Goal: Information Seeking & Learning: Learn about a topic

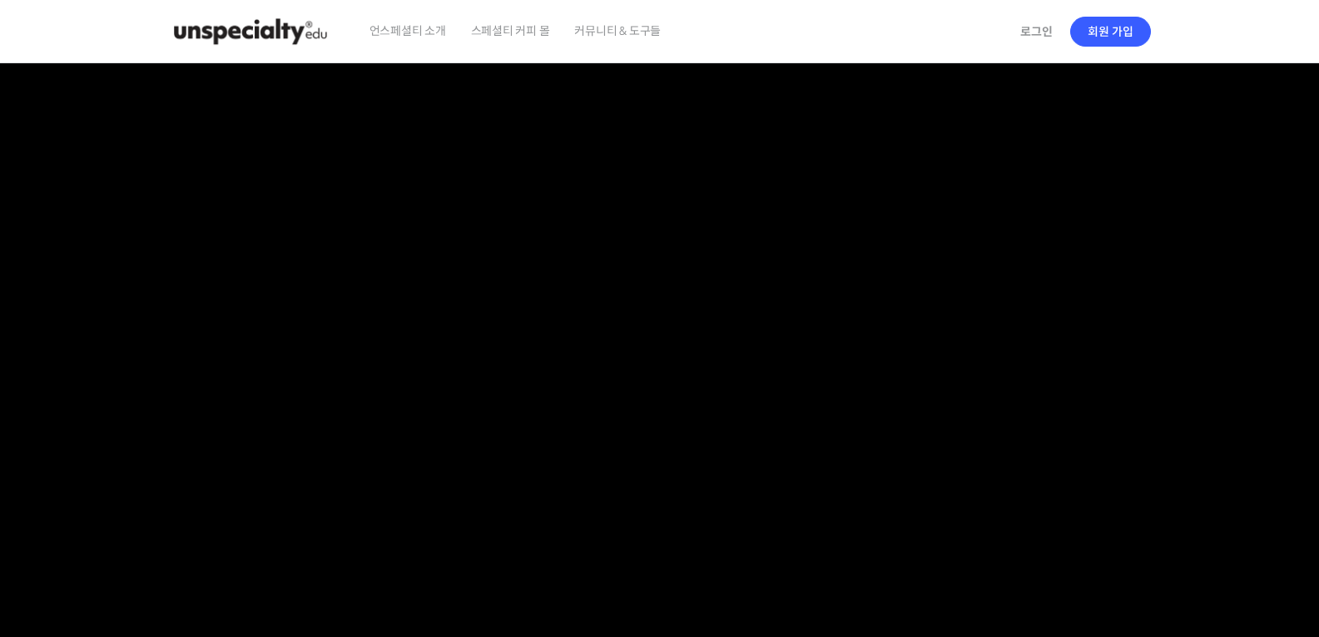
click at [1246, 522] on section at bounding box center [659, 353] width 1319 height 581
click at [252, 32] on img at bounding box center [250, 32] width 163 height 50
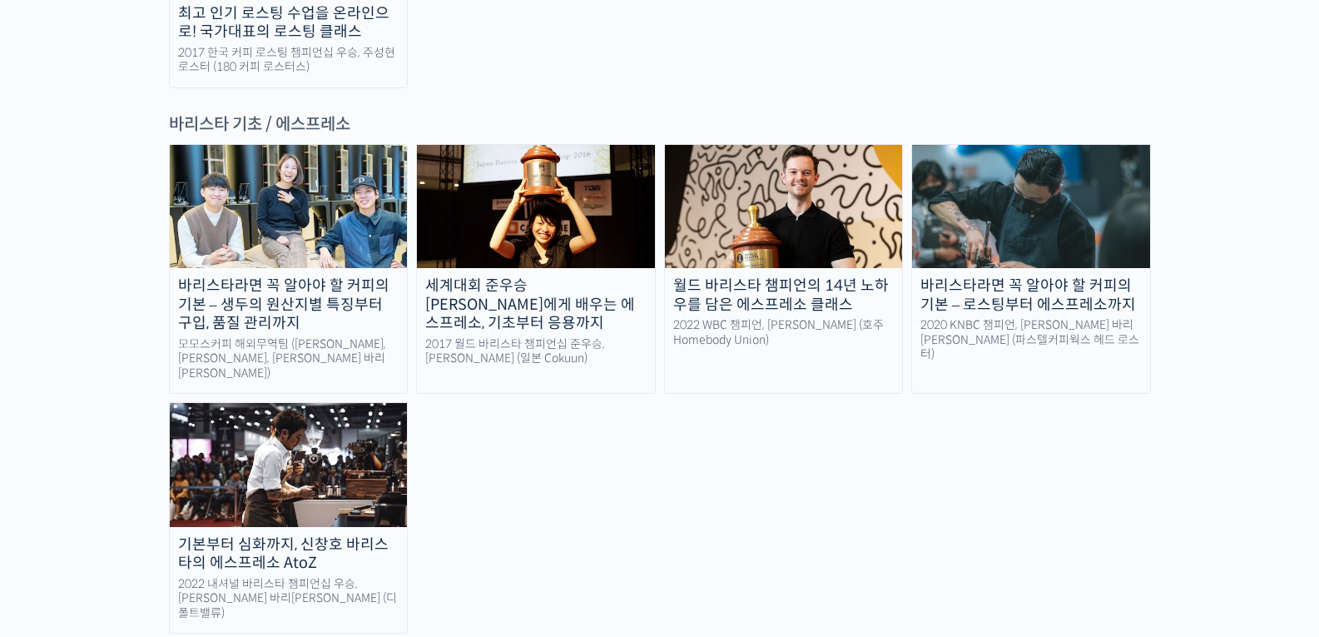
scroll to position [2238, 0]
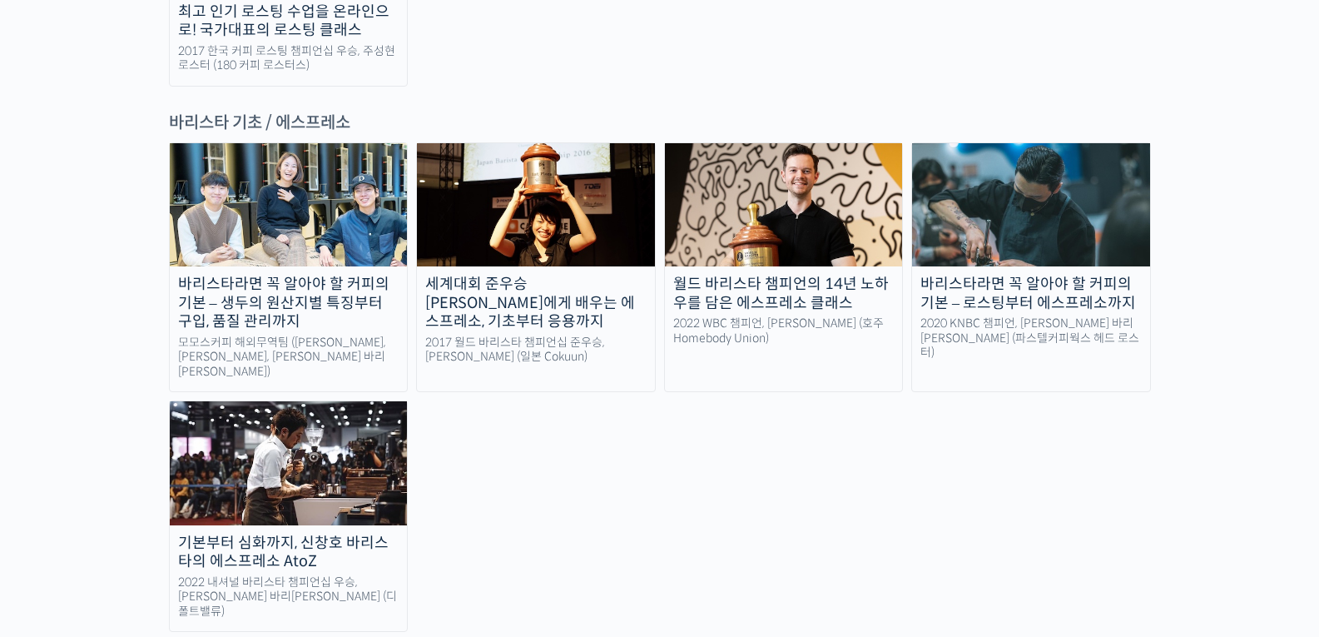
click at [340, 575] on div "2022 내셔널 바리스타 챔피언십 우승, 신창호 바리스타 (디폴트밸류)" at bounding box center [289, 597] width 238 height 44
click at [336, 401] on img at bounding box center [289, 462] width 238 height 123
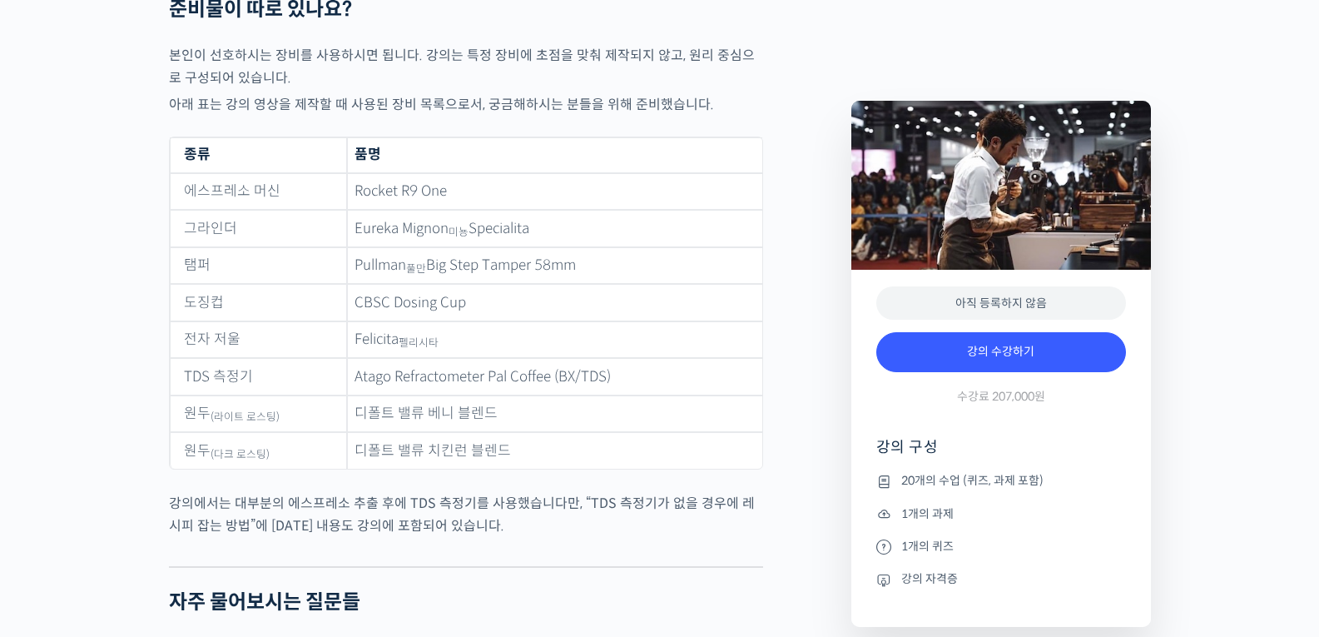
scroll to position [6848, 0]
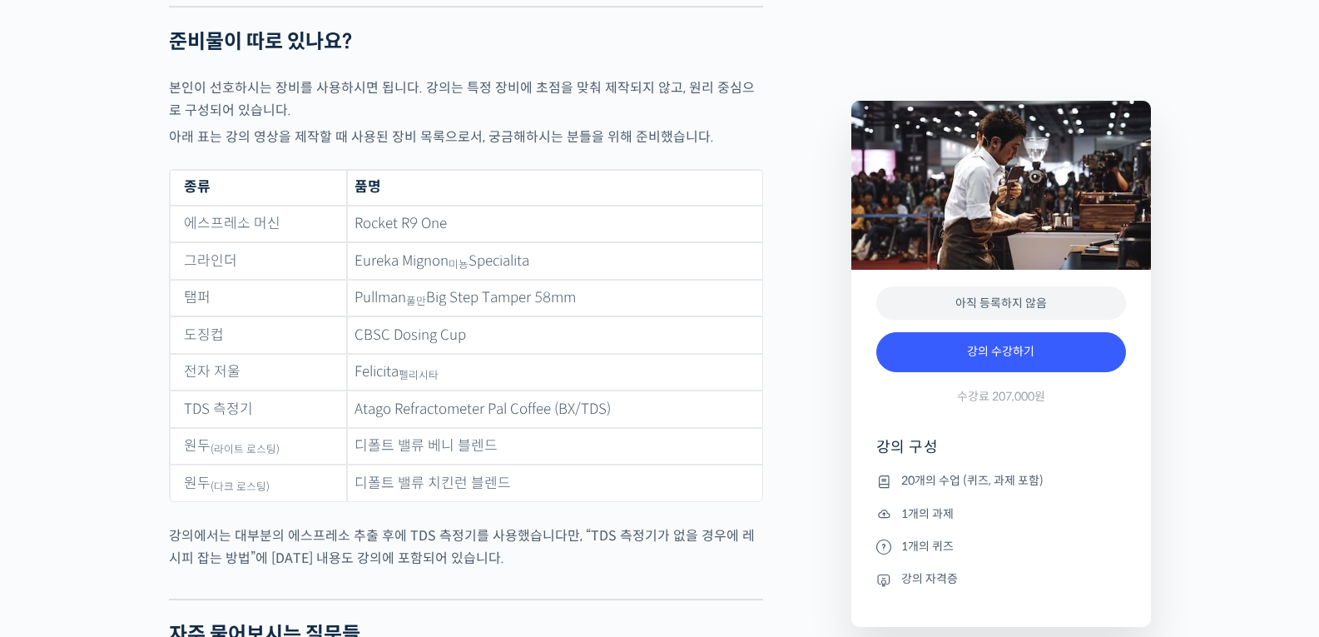
click at [659, 304] on td "Pullman 풀만 Big Step Tamper 58mm" at bounding box center [554, 298] width 415 height 37
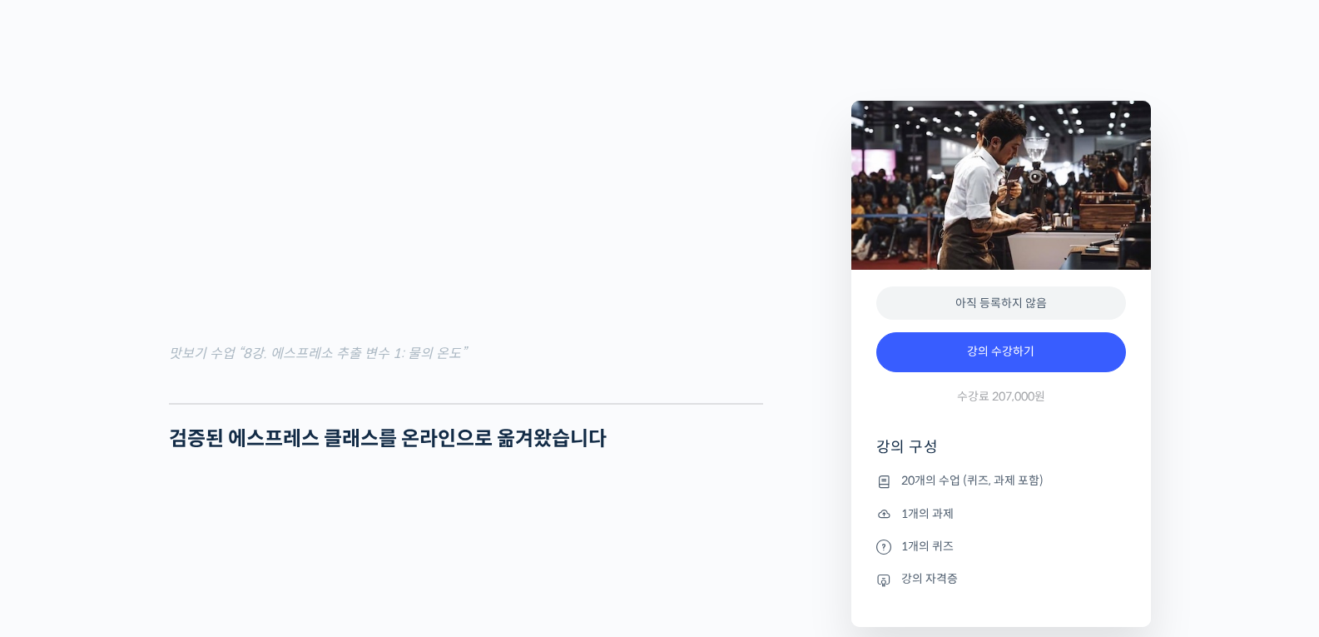
scroll to position [1987, 0]
drag, startPoint x: 1257, startPoint y: 434, endPoint x: 1267, endPoint y: 415, distance: 21.6
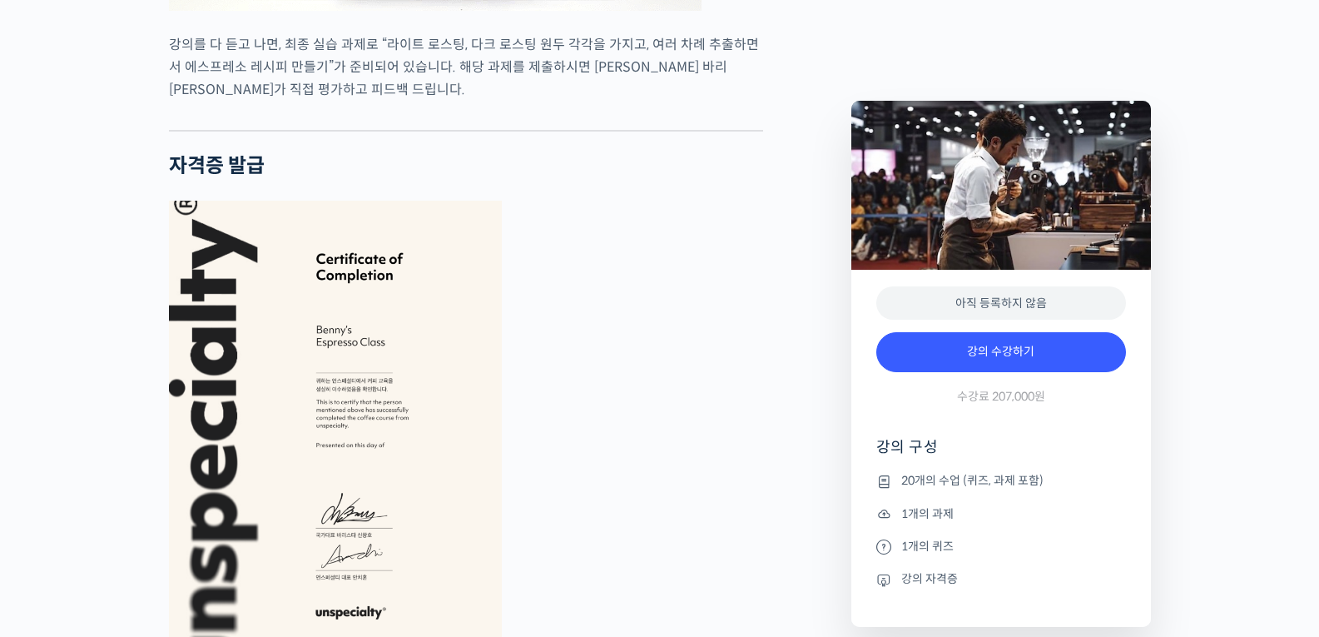
scroll to position [5370, 0]
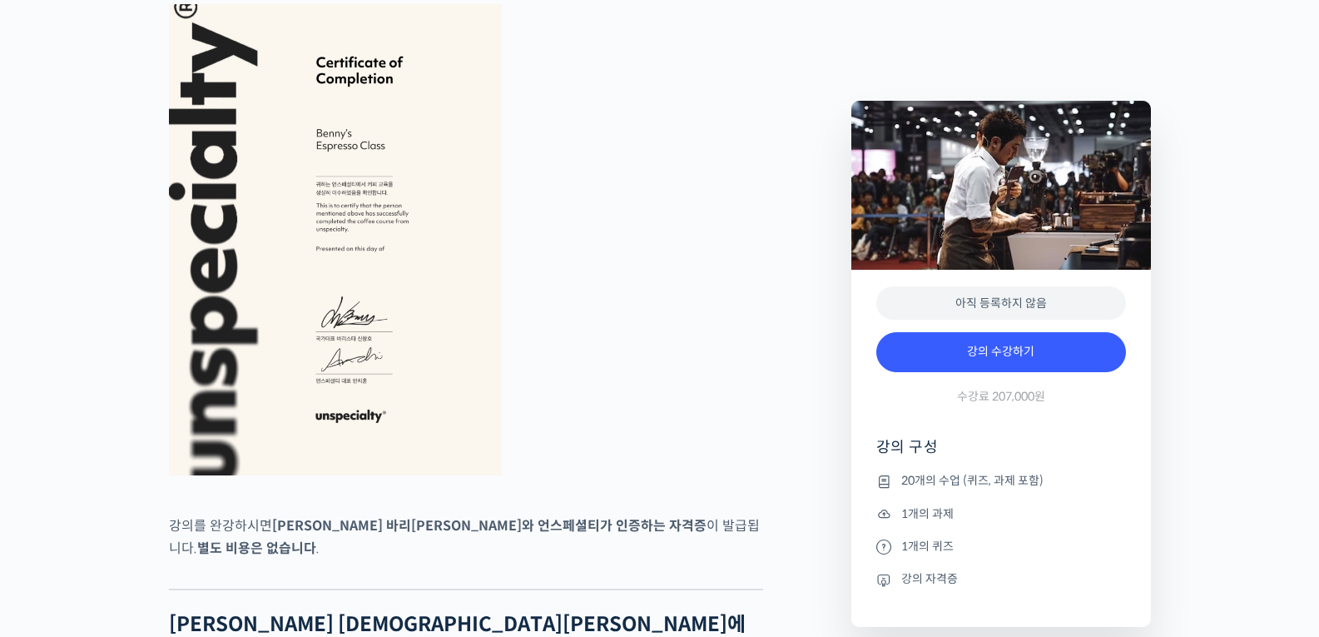
drag, startPoint x: 1314, startPoint y: 340, endPoint x: 1312, endPoint y: 369, distance: 28.3
click at [1312, 369] on div "기본부터 심화까지, 신창호 바리스타의 에스프레소 AtoZ 강의 상세 내용 확인하기 [PERSON_NAME][DEMOGRAPHIC_DATA][P…" at bounding box center [659, 56] width 1319 height 9481
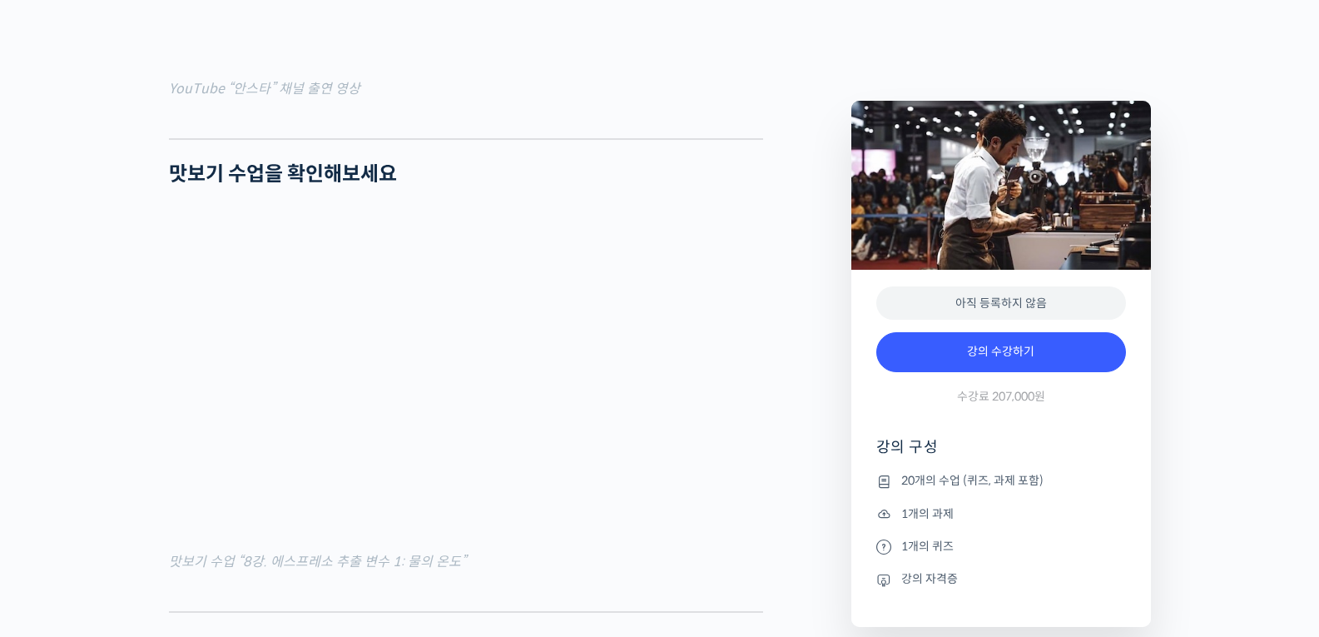
scroll to position [1920, 0]
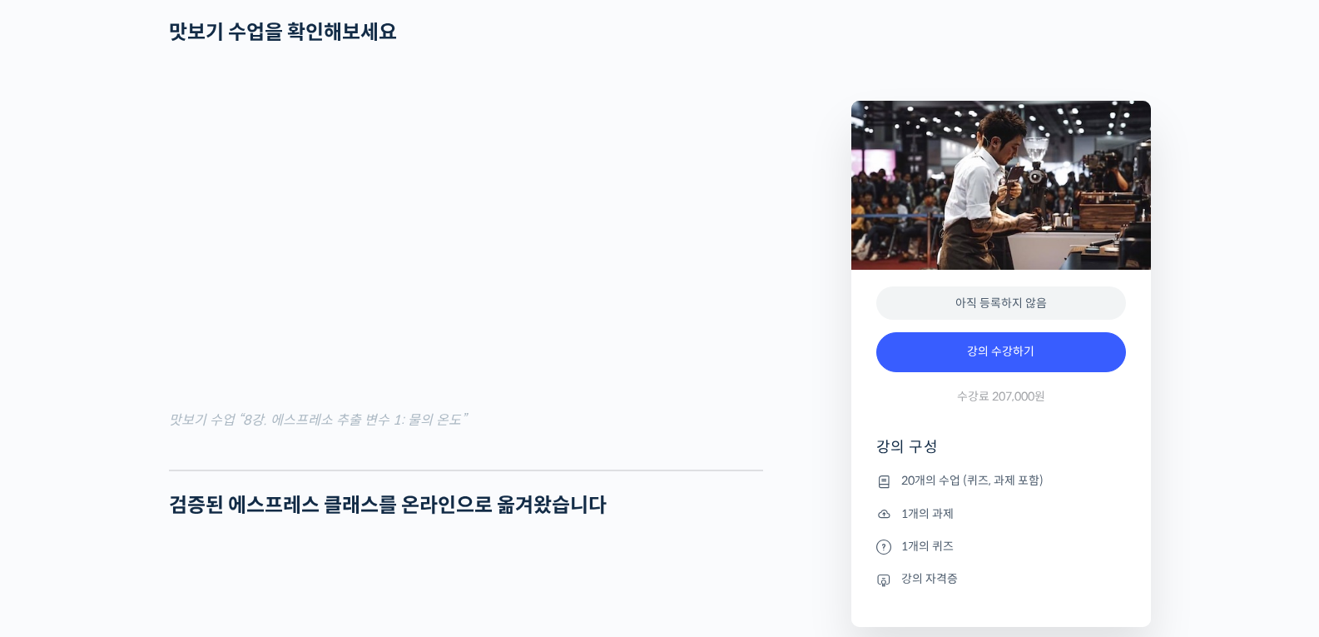
drag, startPoint x: 1196, startPoint y: 368, endPoint x: 1202, endPoint y: 380, distance: 14.1
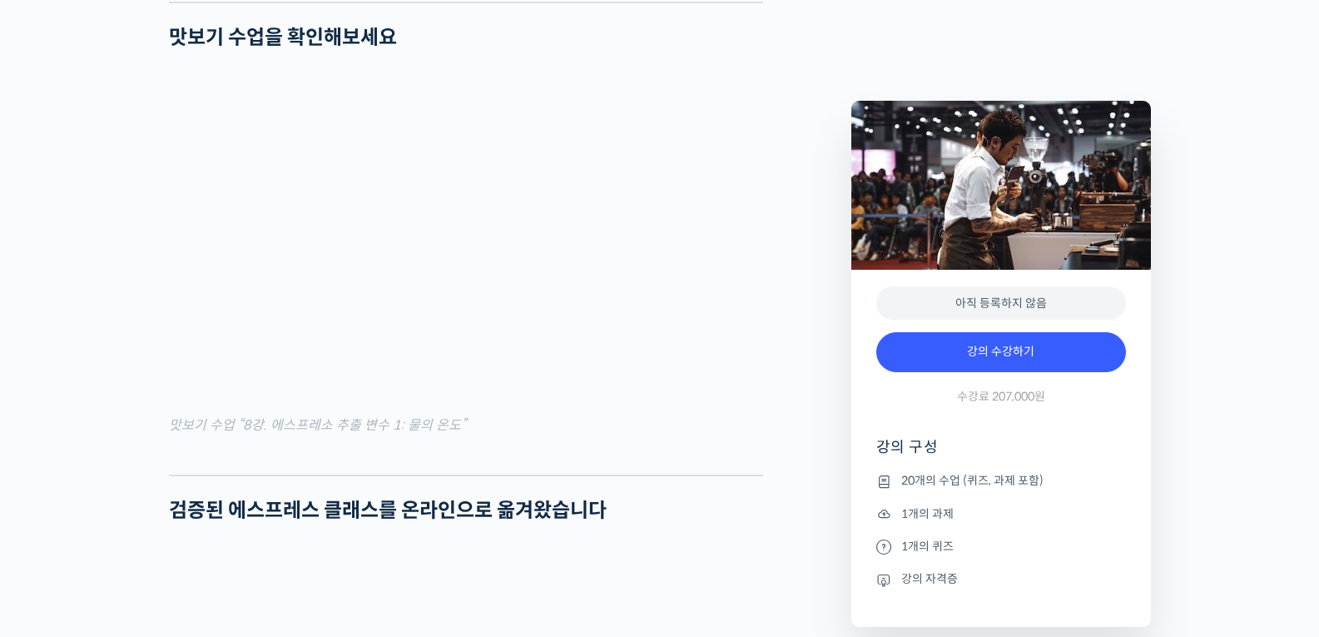
drag, startPoint x: 1213, startPoint y: 466, endPoint x: 1222, endPoint y: 468, distance: 8.5
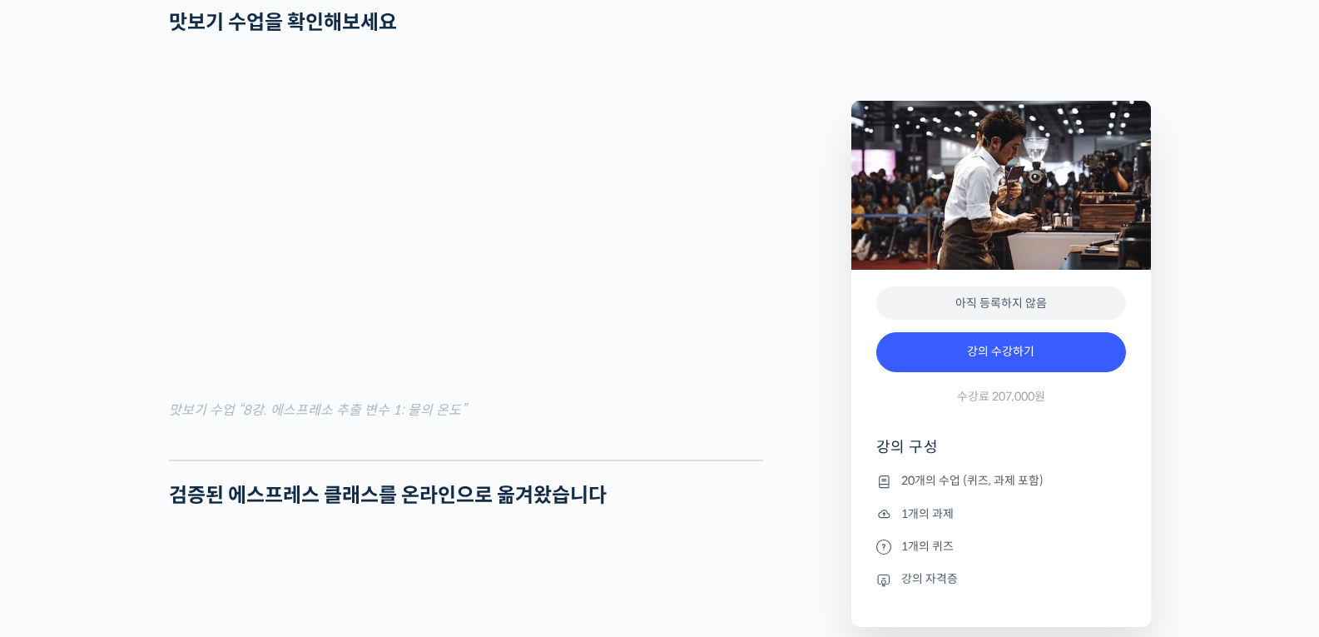
scroll to position [1948, 0]
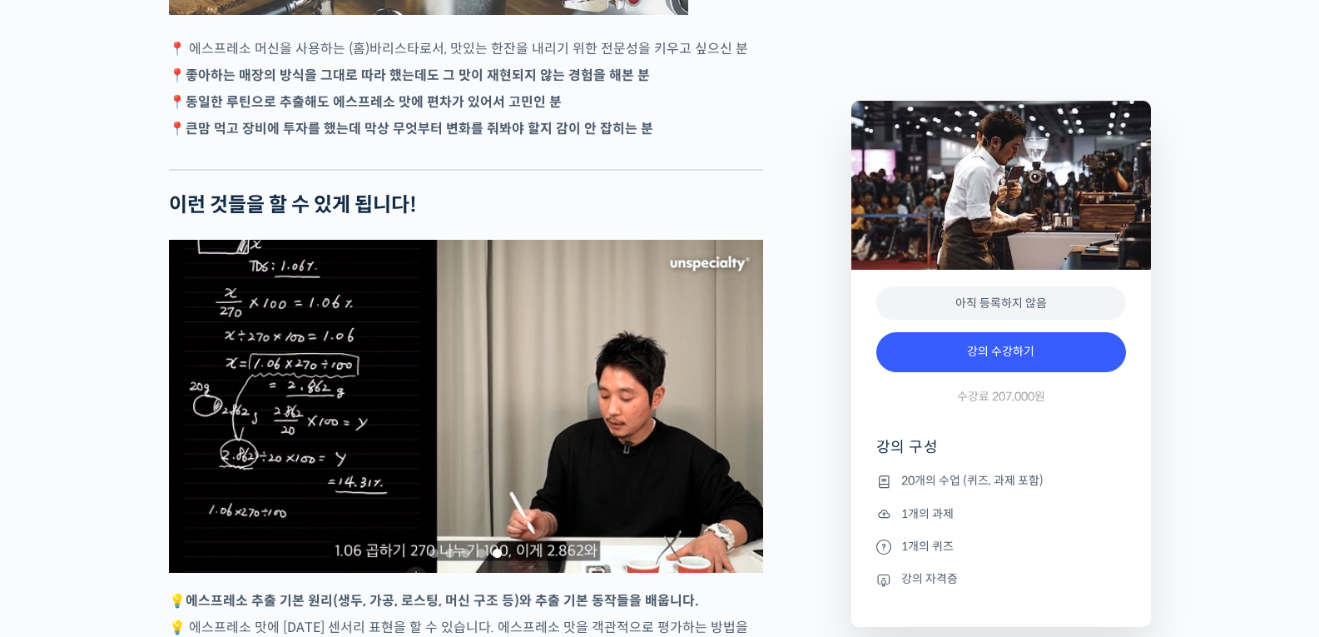
scroll to position [3435, 0]
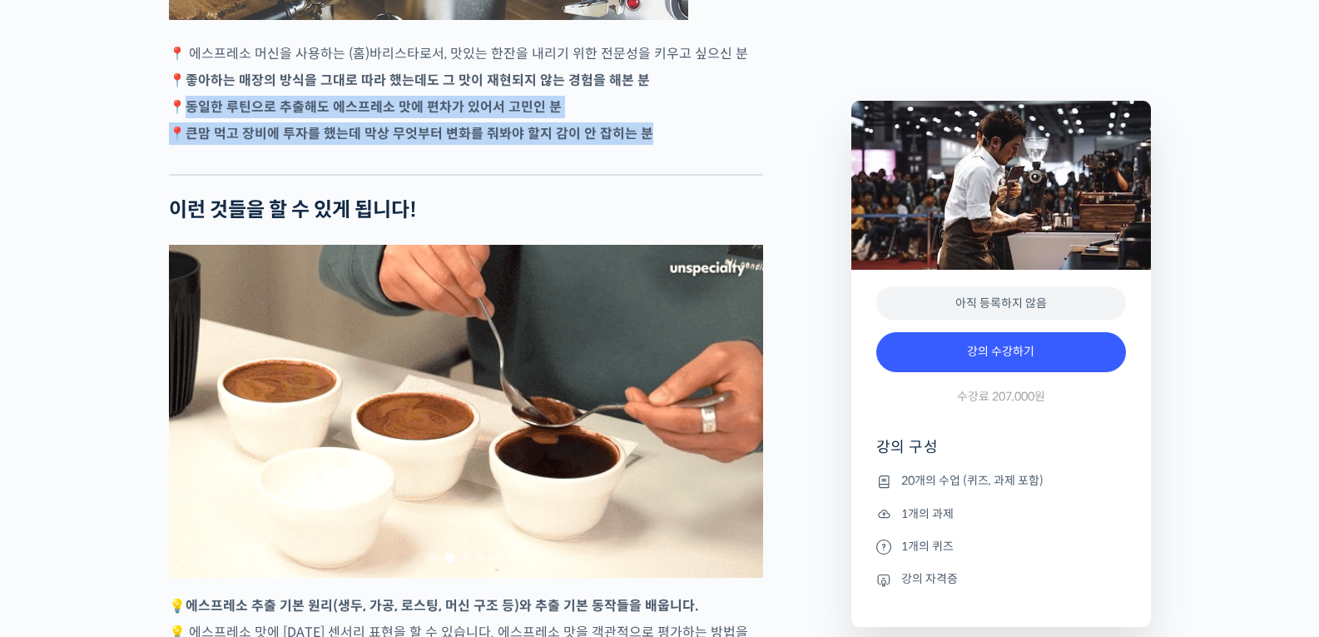
drag, startPoint x: 185, startPoint y: 167, endPoint x: 672, endPoint y: 197, distance: 488.6
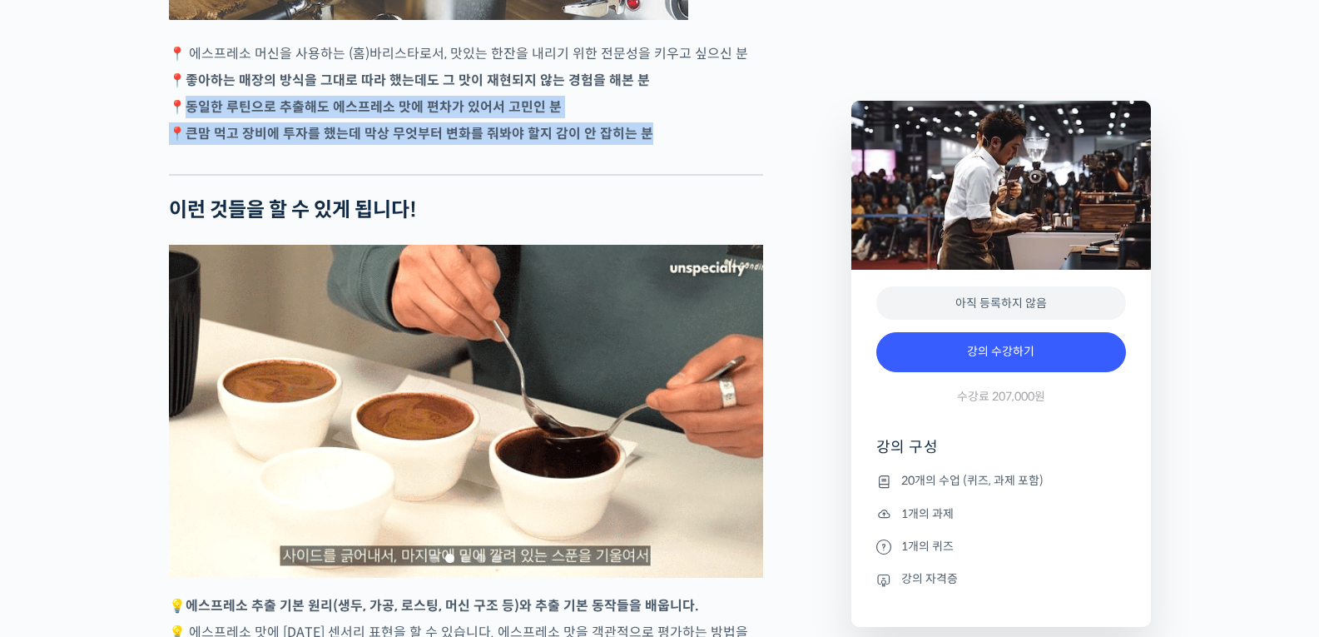
click at [672, 145] on p "📍 큰맘 먹고 장비에 투자를 했는데 막상 무엇부터 변화를 줘봐야 할지 감이 안 잡히는 분" at bounding box center [466, 133] width 594 height 22
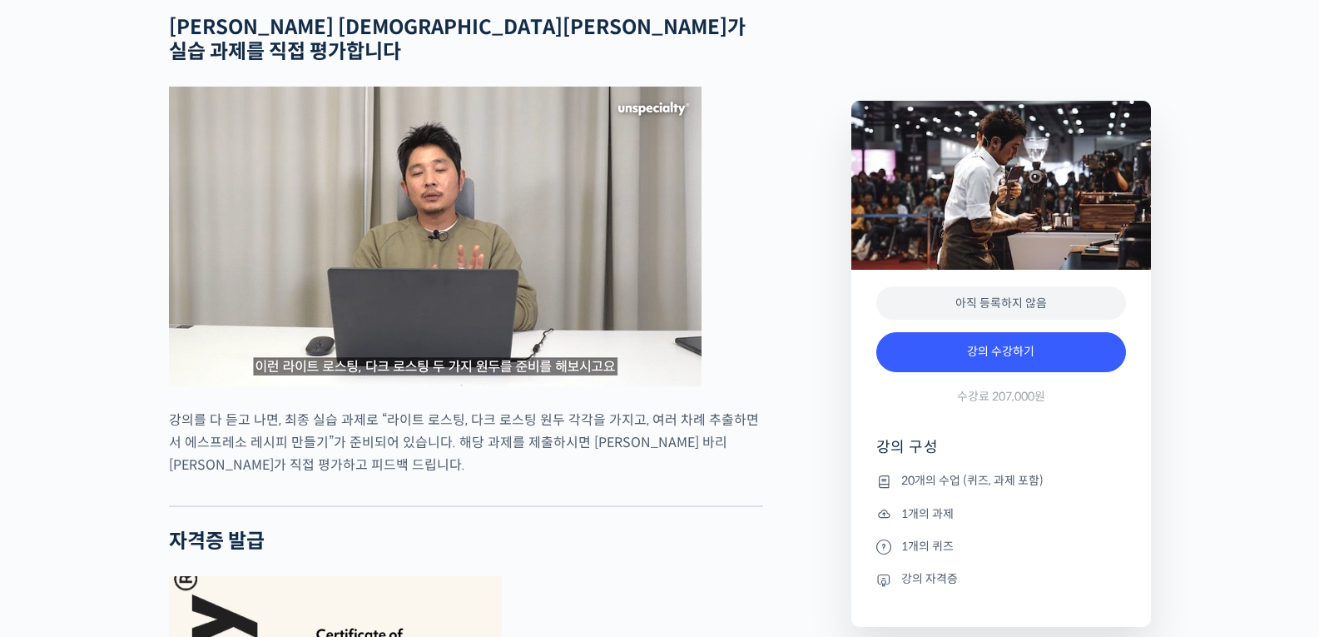
scroll to position [4764, 0]
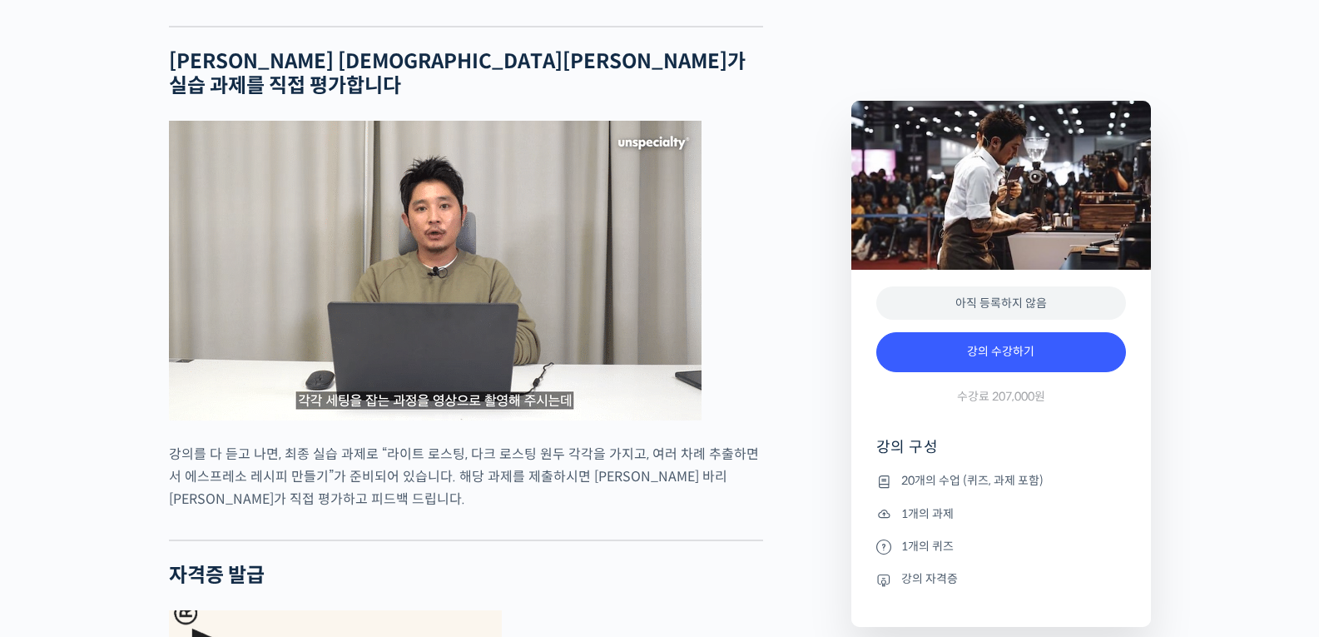
click at [795, 274] on div "신창호 바리스타를 소개합니다! <Default Value> 대표 2025 Korea National Barista Championship(KN…" at bounding box center [502, 648] width 682 height 9452
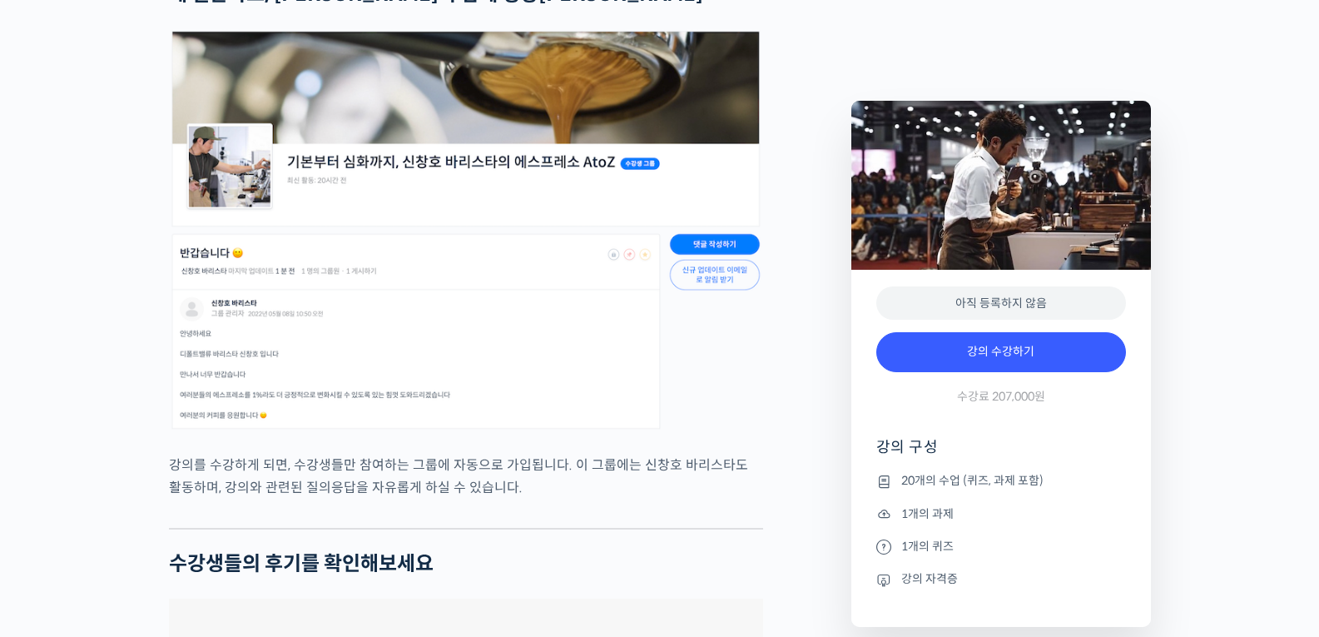
scroll to position [6018, 0]
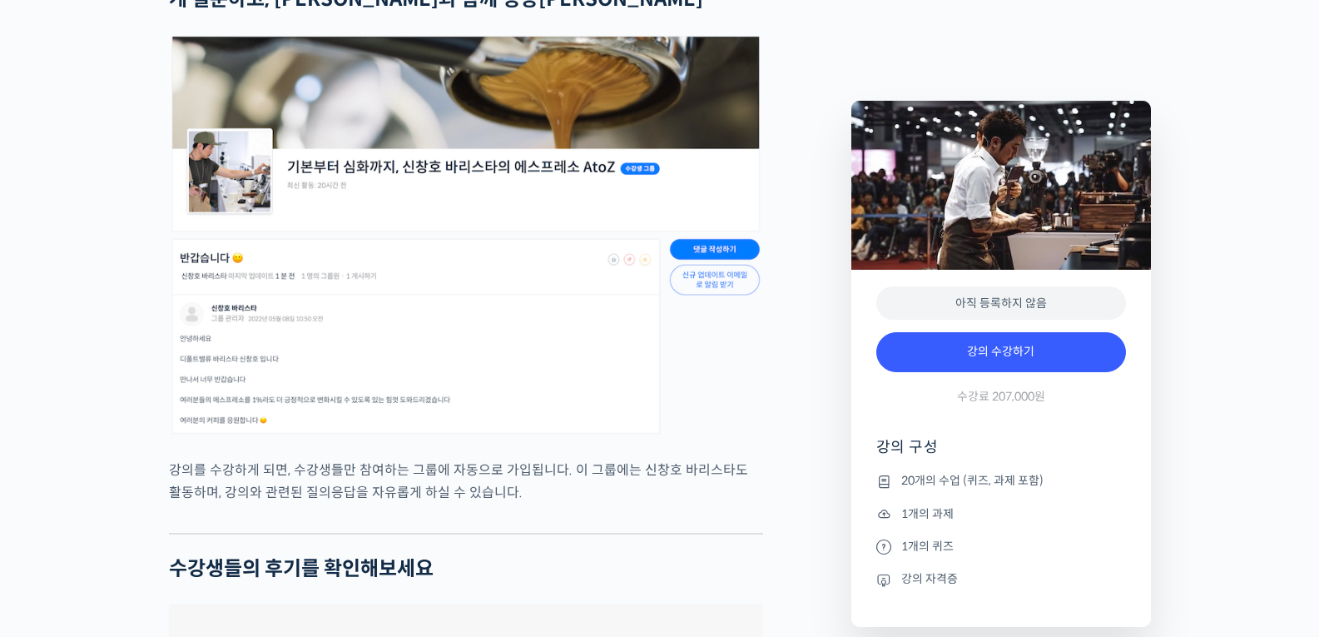
click at [320, 308] on img at bounding box center [466, 235] width 594 height 402
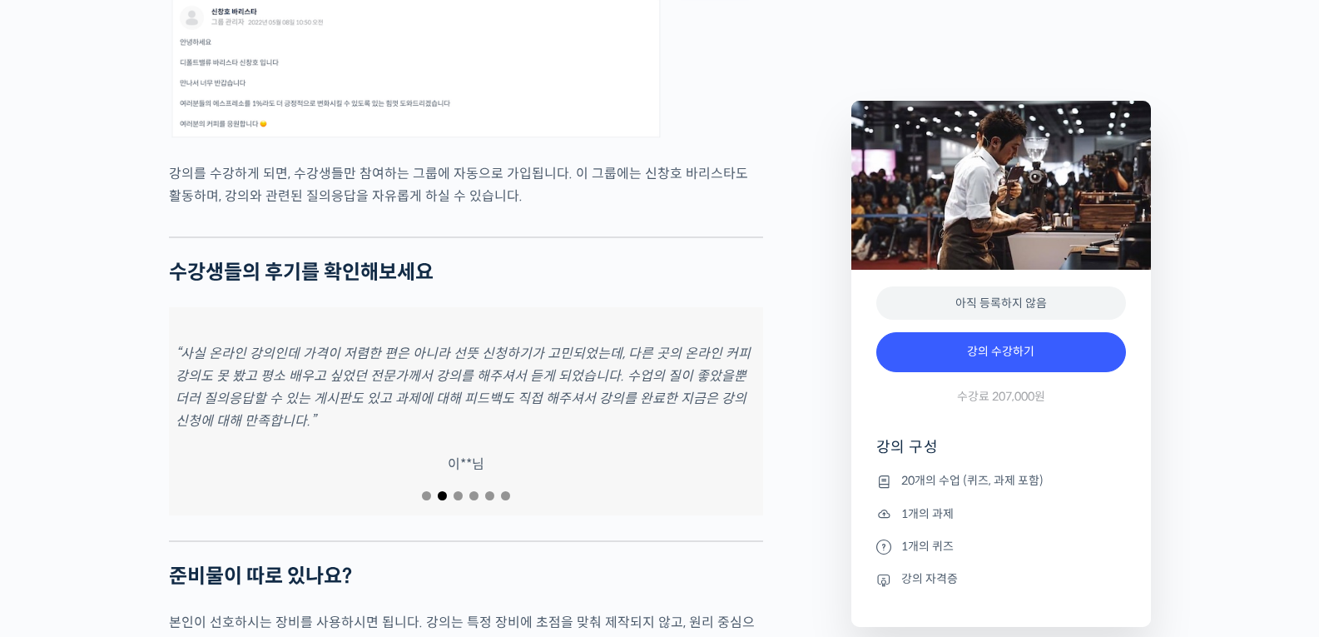
scroll to position [6335, 0]
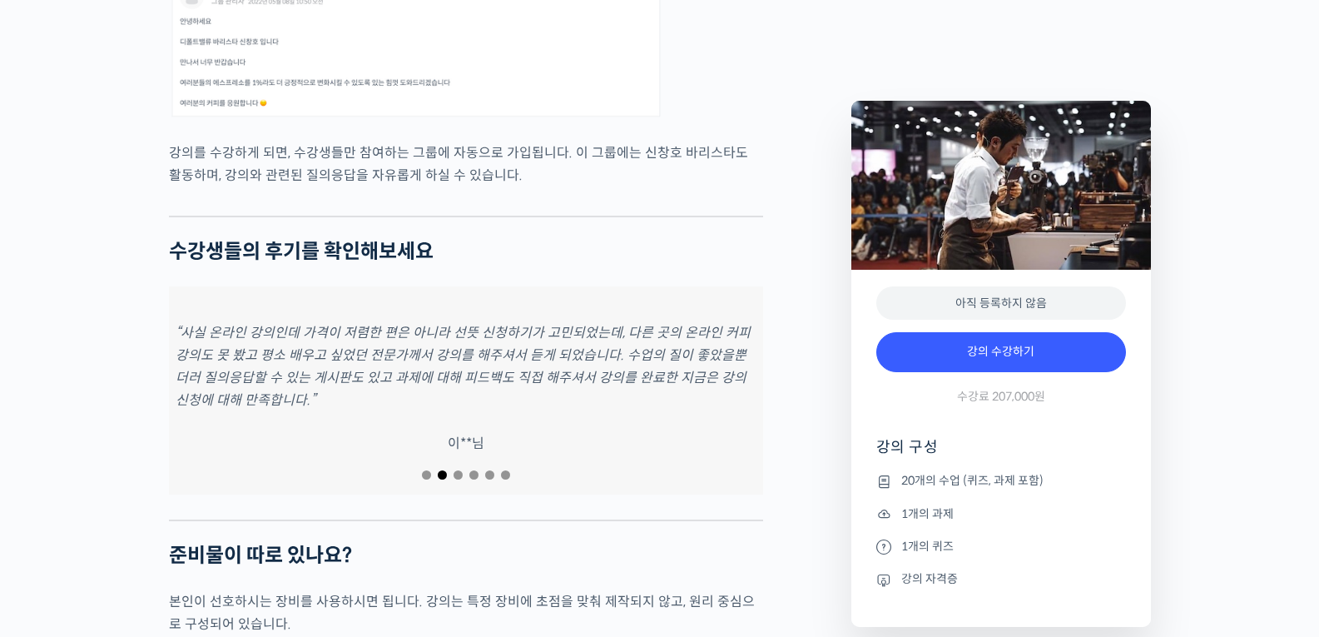
click at [309, 346] on em "“사실 온라인 강의인데 가격이 저렴한 편은 아니라 선뜻 신청하기가 고민되었는데, 다른 곳의 온라인 커피 강의도 못 봤고 평소 배우고 싶었던 전…" at bounding box center [463, 366] width 575 height 85
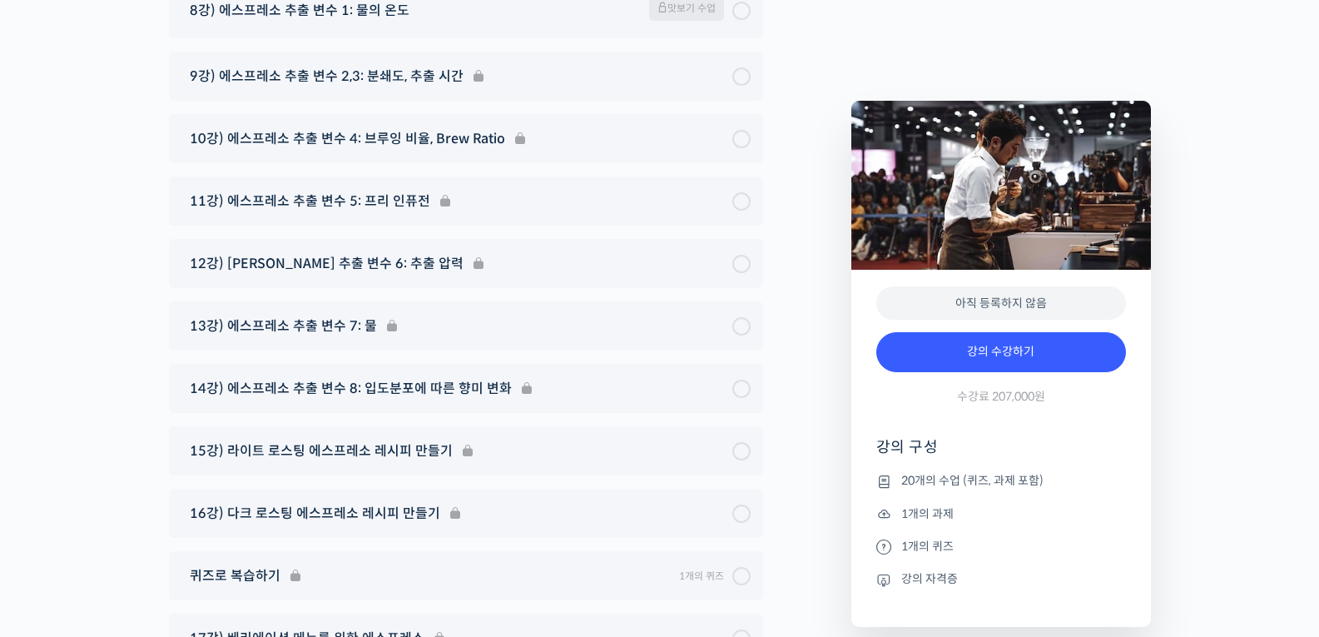
scroll to position [9672, 0]
